Goal: Information Seeking & Learning: Learn about a topic

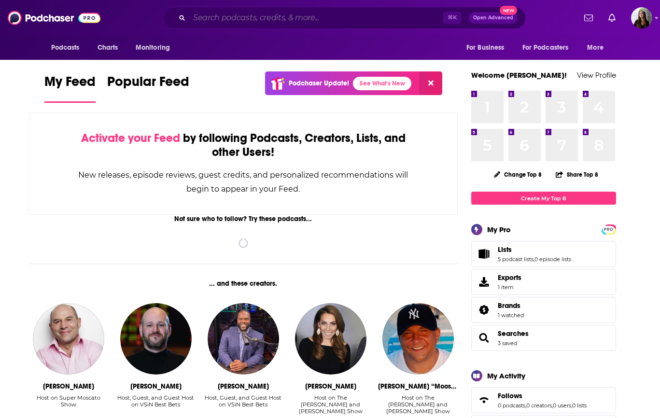
click at [359, 14] on input "Search podcasts, credits, & more..." at bounding box center [316, 17] width 254 height 15
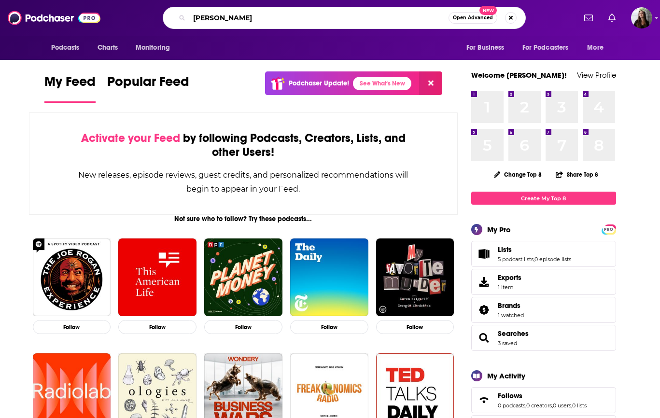
type input "[PERSON_NAME]"
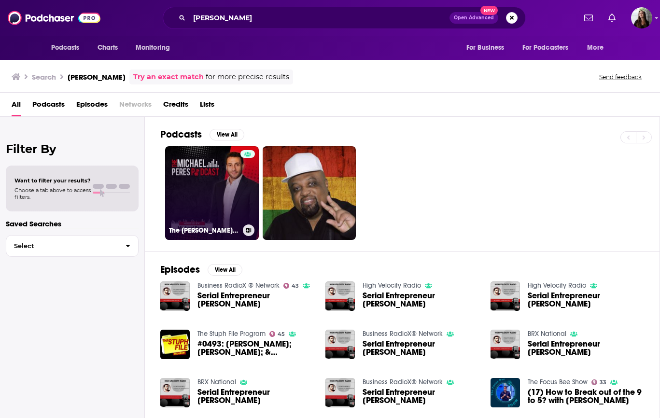
click at [215, 195] on link "The [PERSON_NAME] Podcast" at bounding box center [212, 193] width 94 height 94
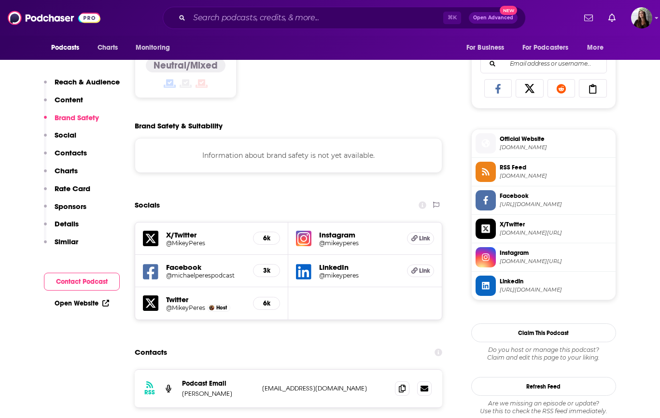
scroll to position [642, 0]
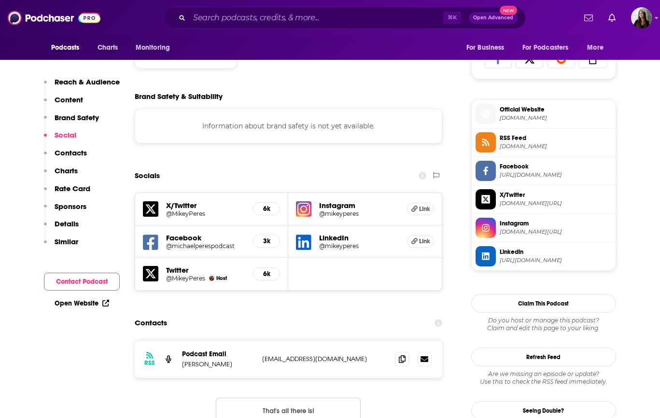
click at [535, 222] on span "Instagram" at bounding box center [555, 223] width 112 height 9
